Goal: Obtain resource: Obtain resource

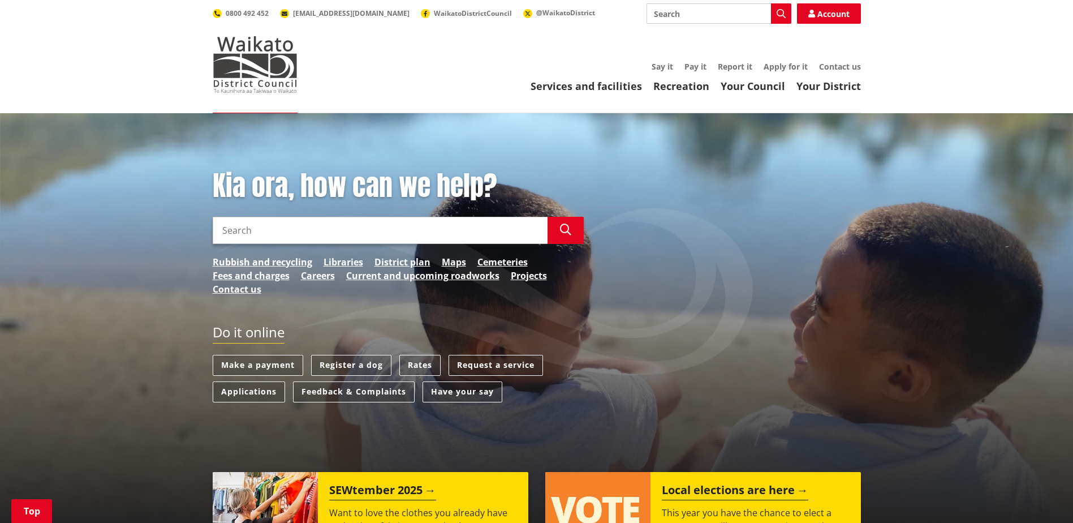
scroll to position [283, 0]
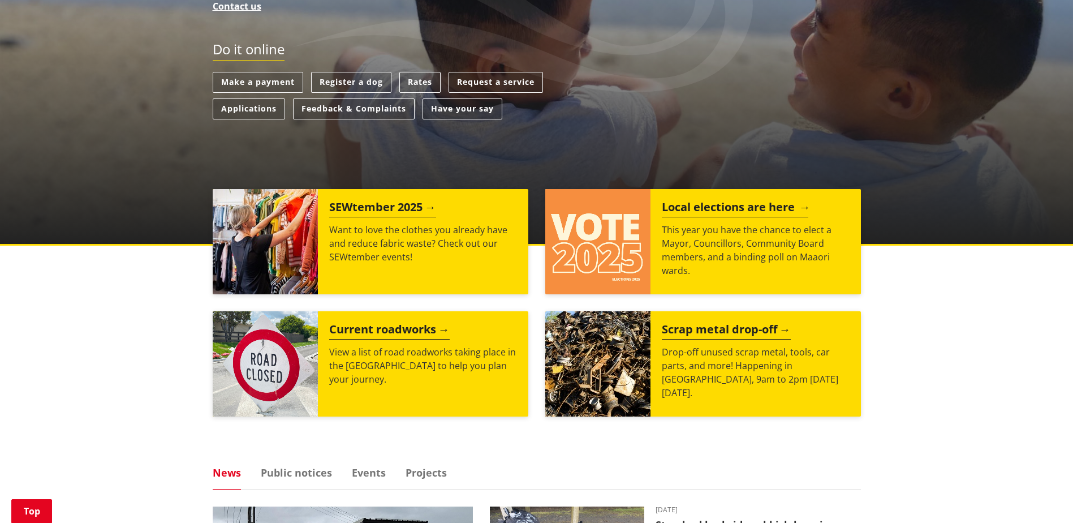
click at [689, 212] on h2 "Local elections are here" at bounding box center [735, 208] width 147 height 17
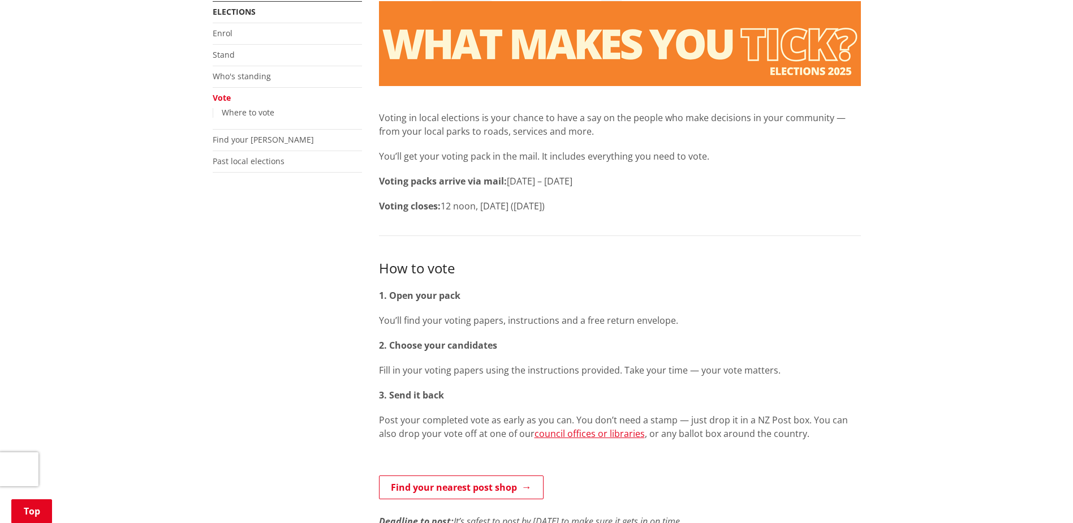
scroll to position [226, 0]
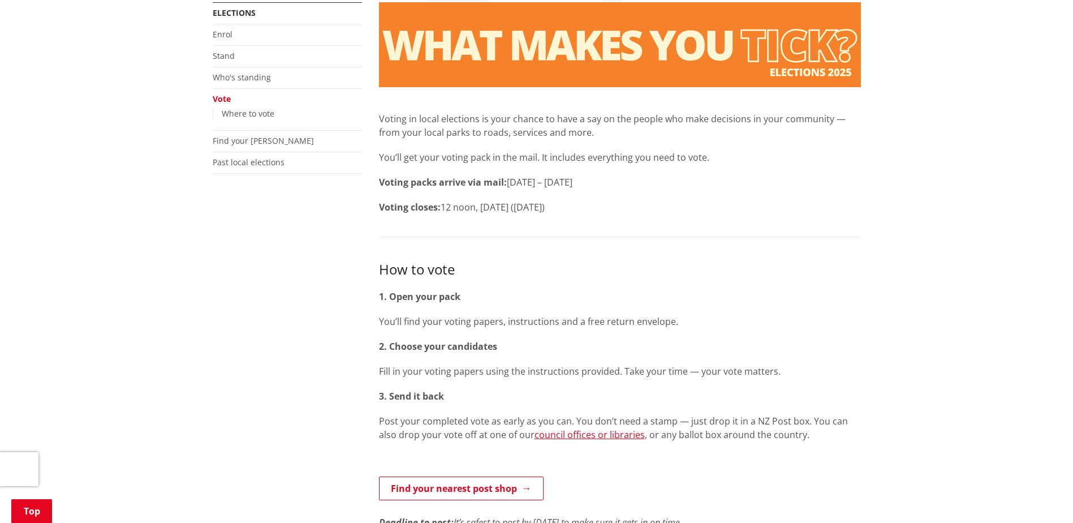
drag, startPoint x: 224, startPoint y: 29, endPoint x: 232, endPoint y: 36, distance: 10.5
click at [224, 29] on link "Enrol" at bounding box center [223, 34] width 20 height 11
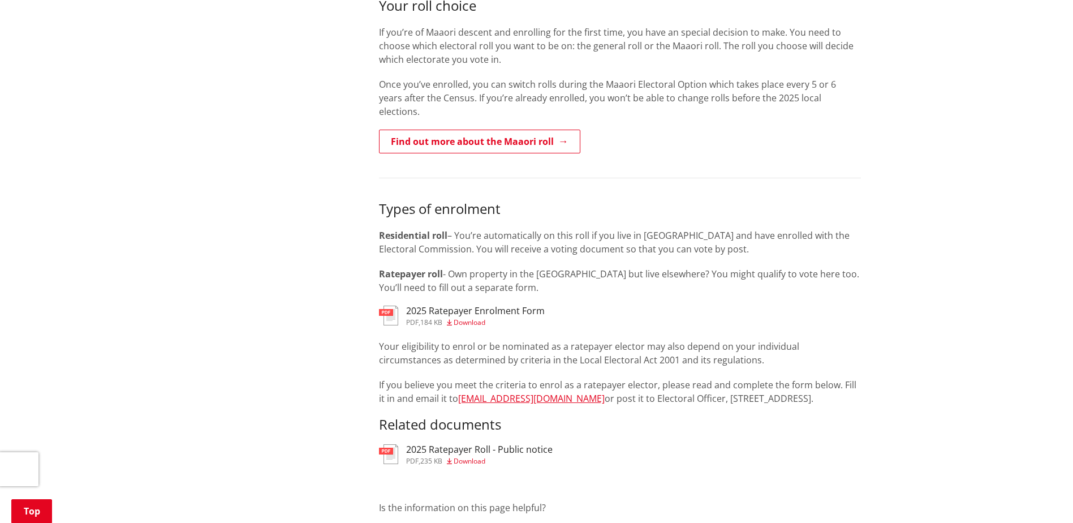
scroll to position [792, 0]
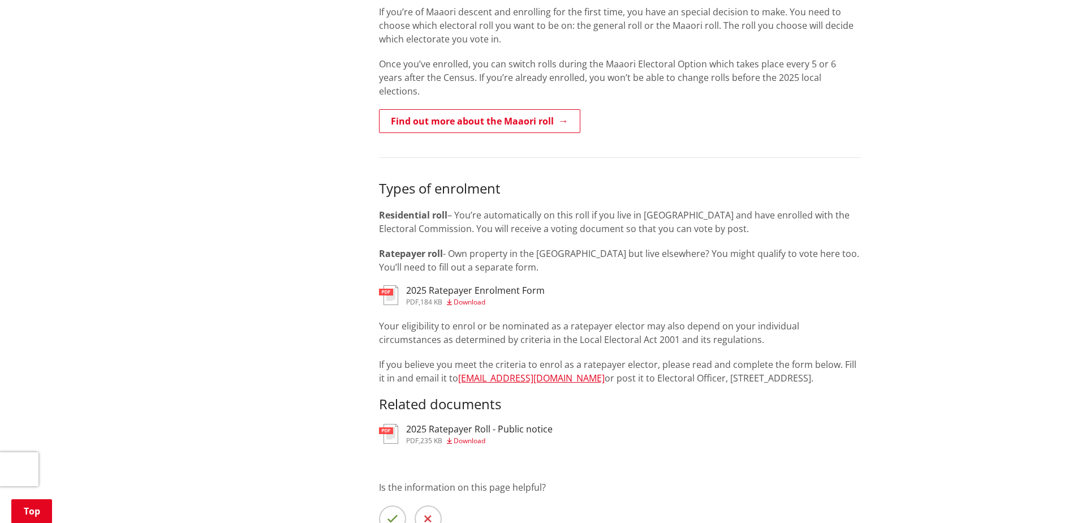
click at [474, 297] on span "Download" at bounding box center [470, 302] width 32 height 10
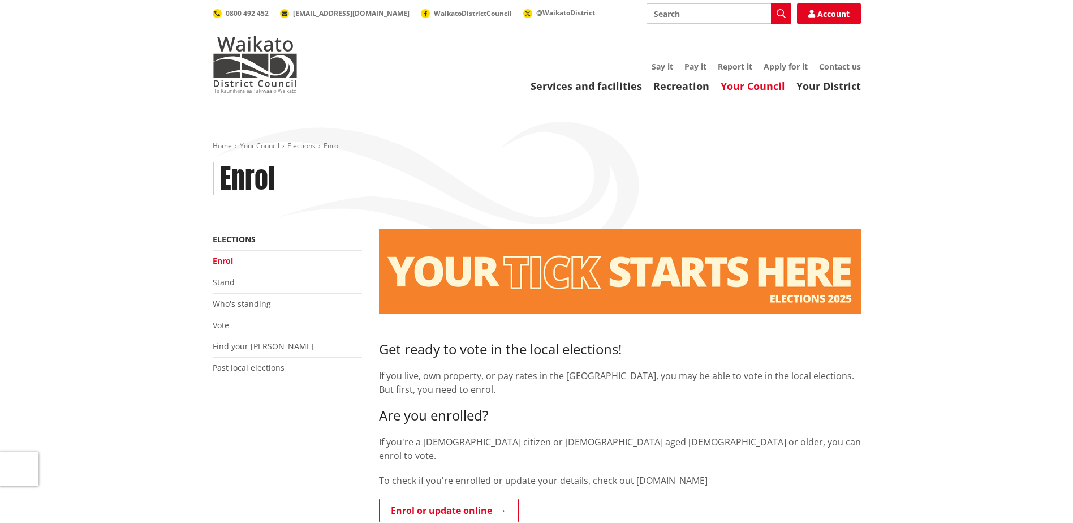
scroll to position [792, 0]
